Goal: Task Accomplishment & Management: Use online tool/utility

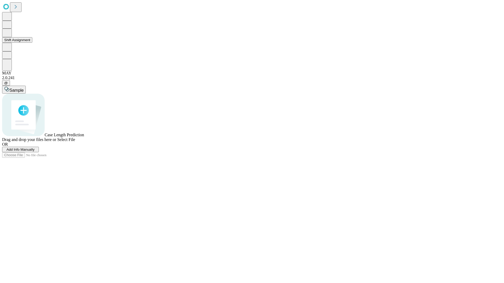
click at [32, 43] on button "Shift Assignment" at bounding box center [17, 40] width 30 height 6
